Goal: Information Seeking & Learning: Learn about a topic

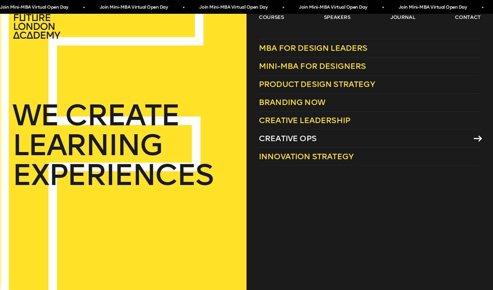
click at [295, 139] on span "Creative Ops" at bounding box center [288, 138] width 58 height 9
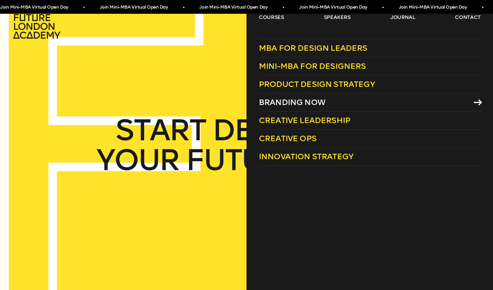
click at [305, 102] on span "Branding Now" at bounding box center [292, 102] width 67 height 9
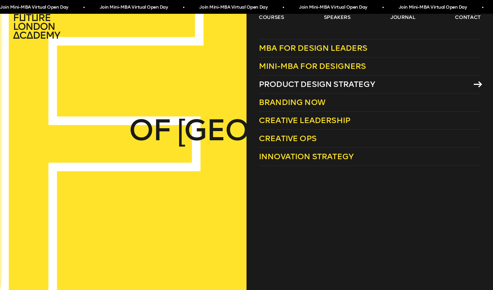
click at [307, 82] on span "Product Design Strategy" at bounding box center [317, 83] width 116 height 9
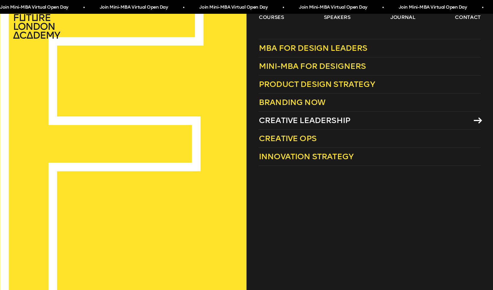
click at [308, 120] on span "Creative Leadership" at bounding box center [305, 120] width 92 height 9
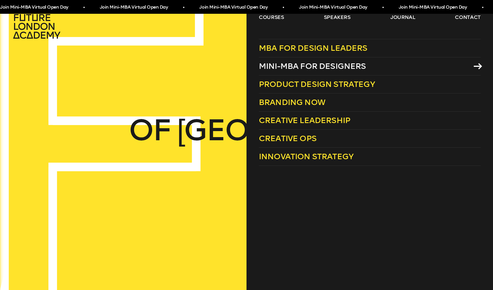
click at [270, 63] on span "Mini-MBA for Designers" at bounding box center [312, 65] width 107 height 9
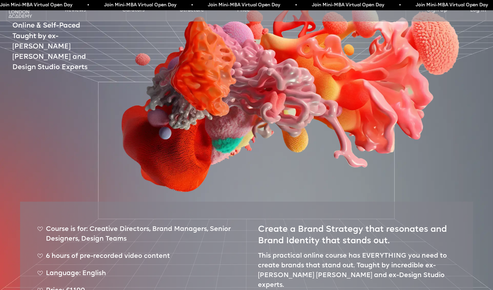
scroll to position [98, 0]
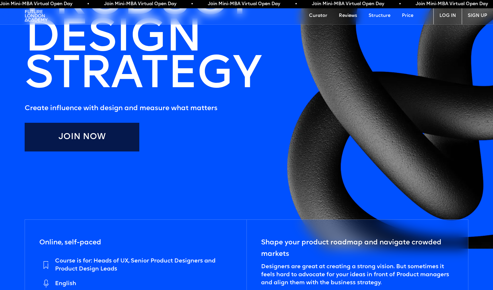
scroll to position [152, 0]
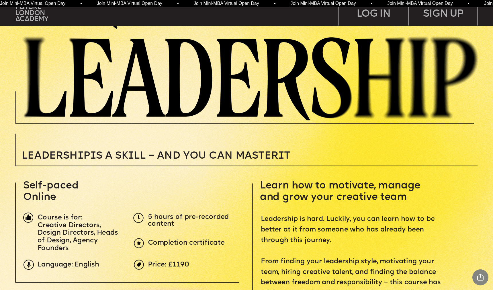
scroll to position [153, 0]
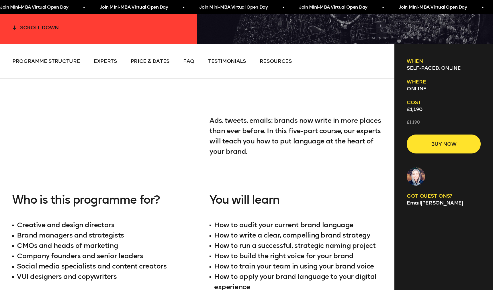
scroll to position [246, 0]
click at [138, 64] on li "Price & Dates" at bounding box center [150, 61] width 39 height 7
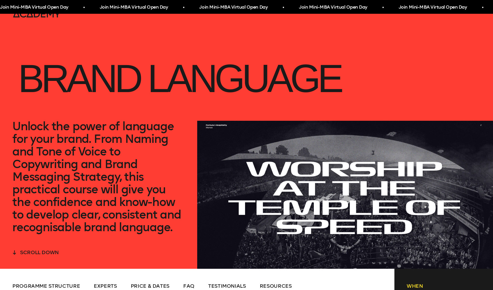
scroll to position [21, 0]
